Goal: Task Accomplishment & Management: Use online tool/utility

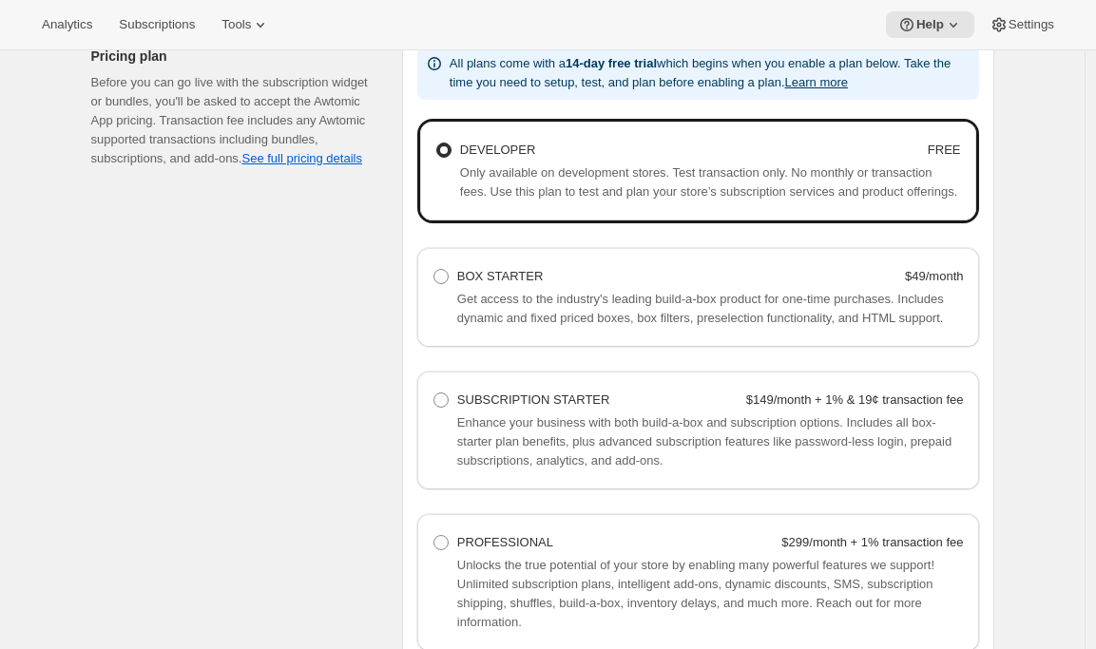
scroll to position [1326, 0]
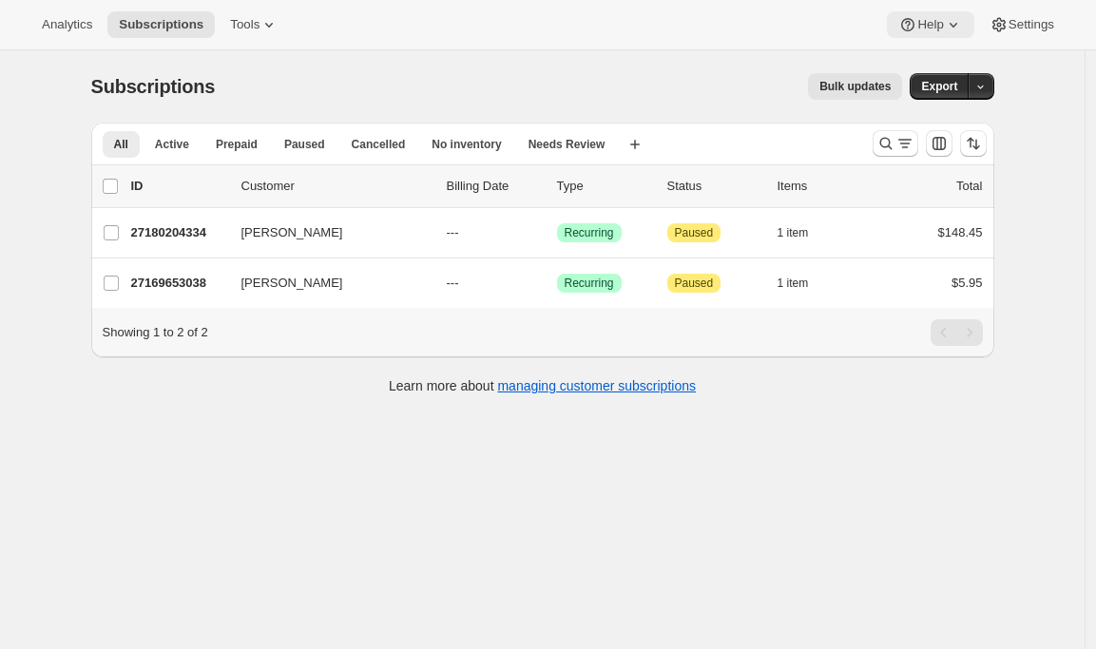
click at [924, 23] on span "Help" at bounding box center [930, 24] width 26 height 15
click at [903, 58] on span "Setup guide" at bounding box center [924, 64] width 66 height 14
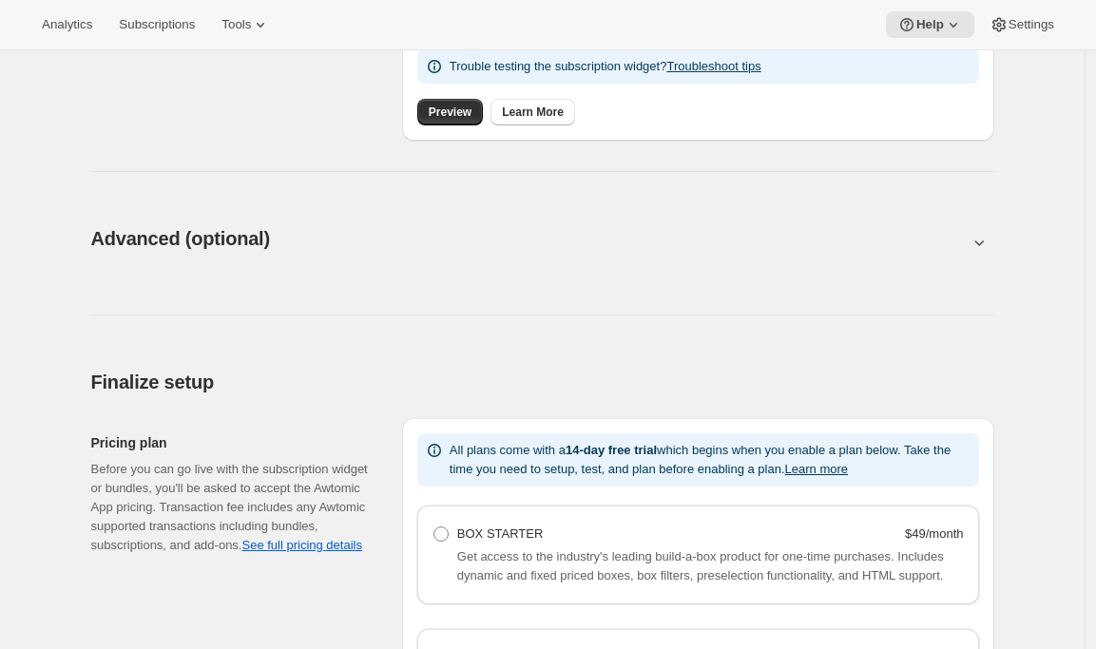
scroll to position [1456, 0]
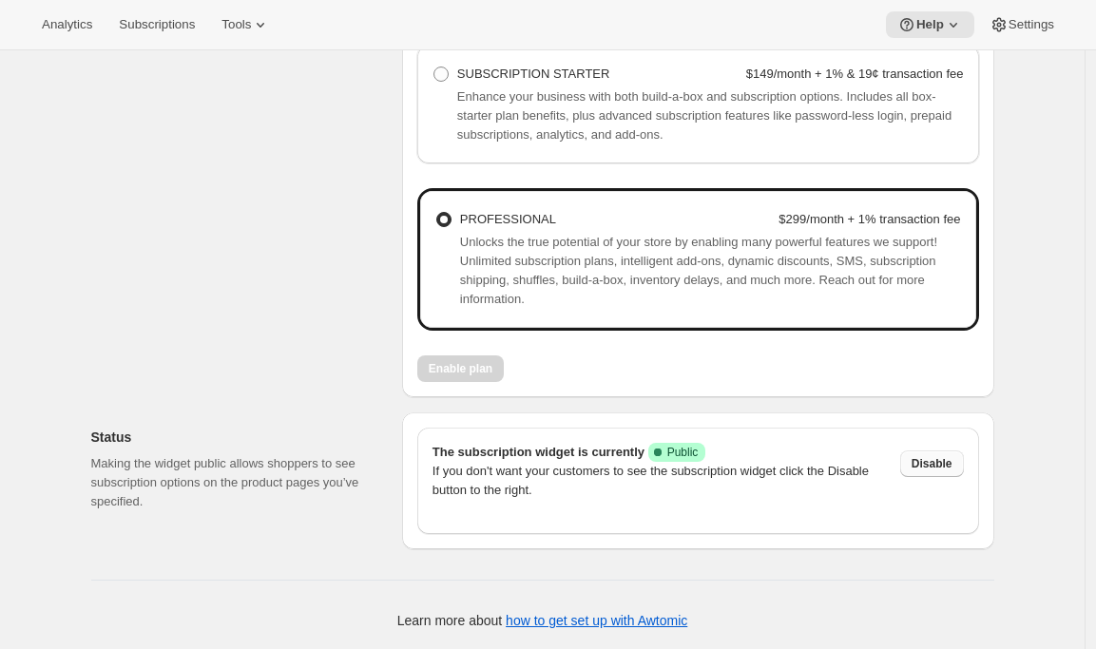
click at [949, 465] on span "Disable" at bounding box center [931, 463] width 41 height 15
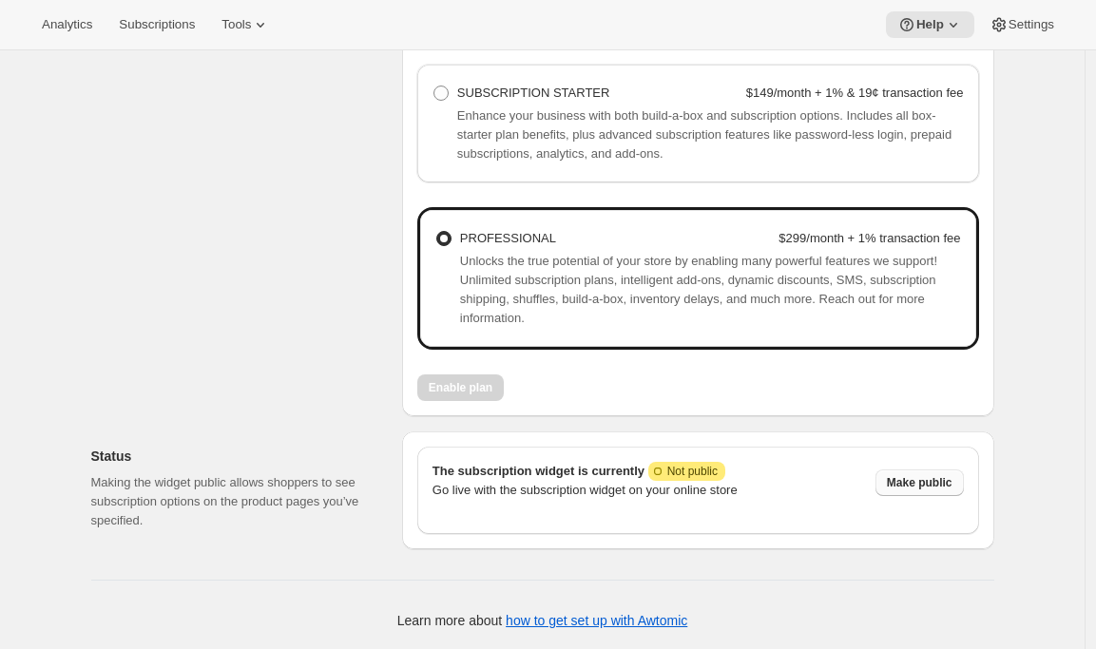
scroll to position [1437, 0]
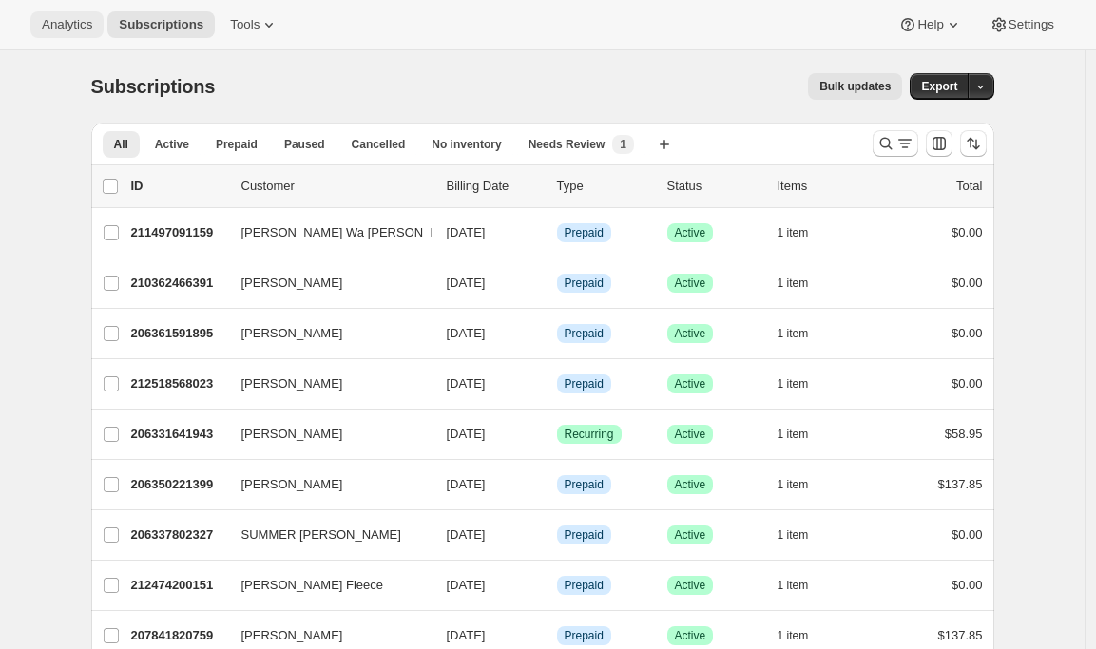
click at [93, 32] on button "Analytics" at bounding box center [66, 24] width 73 height 27
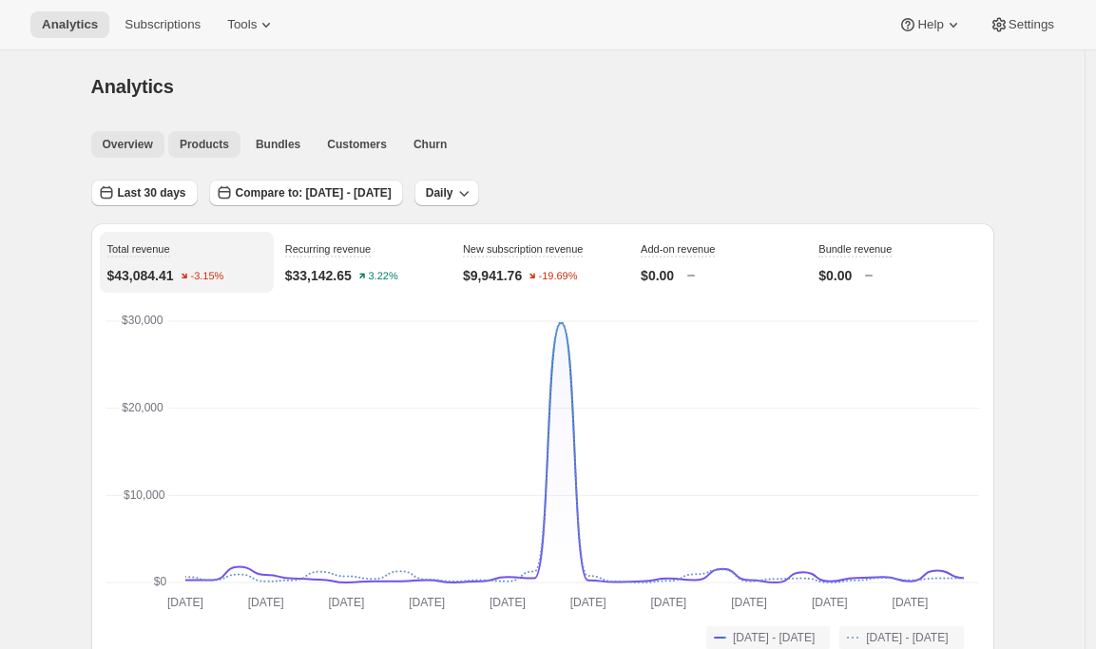
click at [219, 149] on span "Products" at bounding box center [204, 144] width 49 height 15
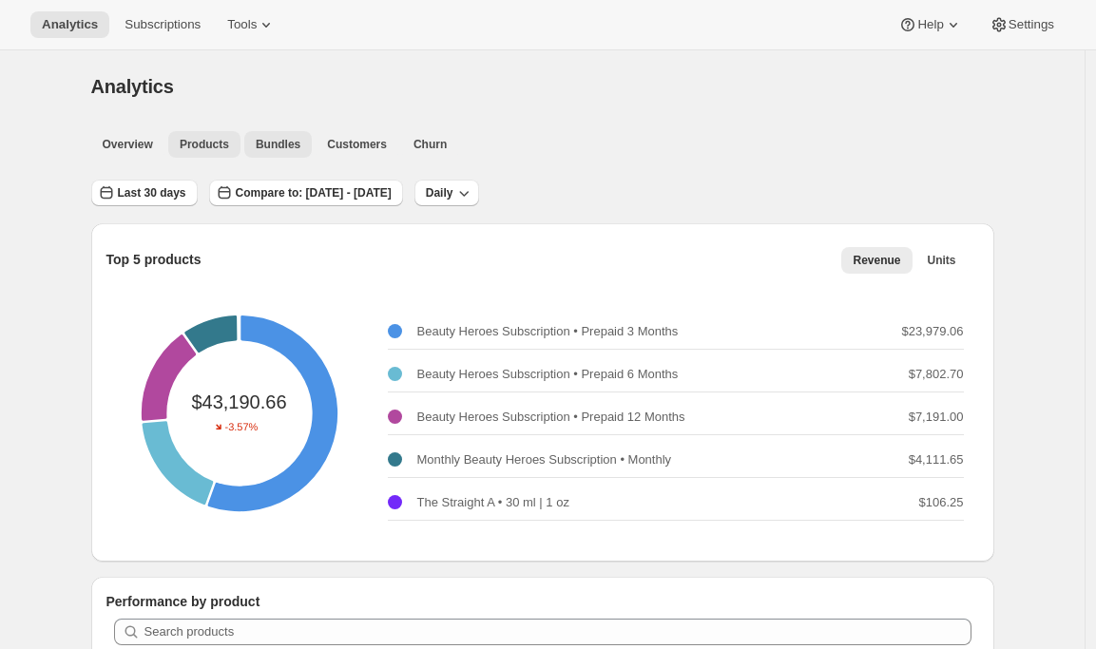
click at [290, 137] on span "Bundles" at bounding box center [278, 144] width 45 height 15
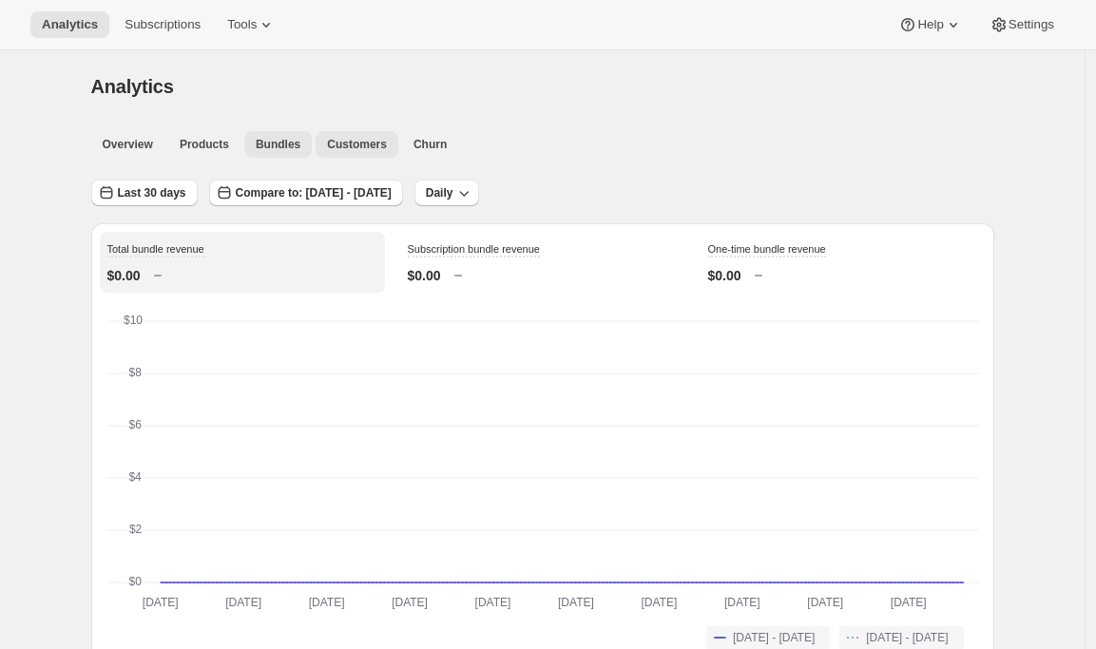
click at [377, 140] on span "Customers" at bounding box center [357, 144] width 60 height 15
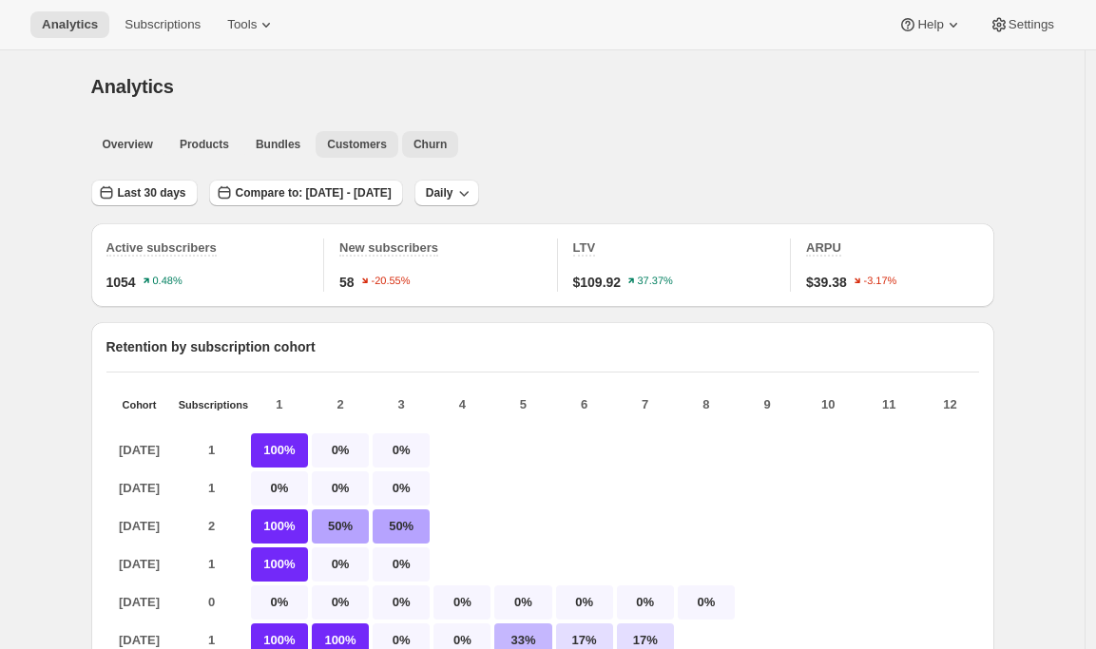
click at [447, 143] on span "Churn" at bounding box center [429, 144] width 33 height 15
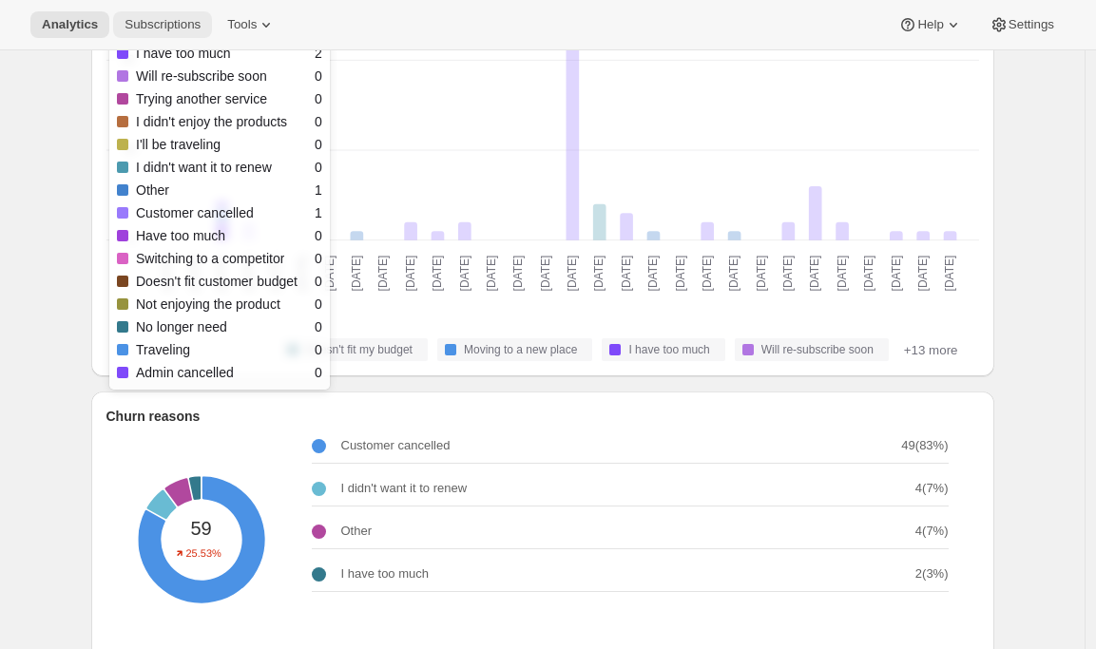
scroll to position [303, 0]
